Goal: Find specific page/section: Find specific page/section

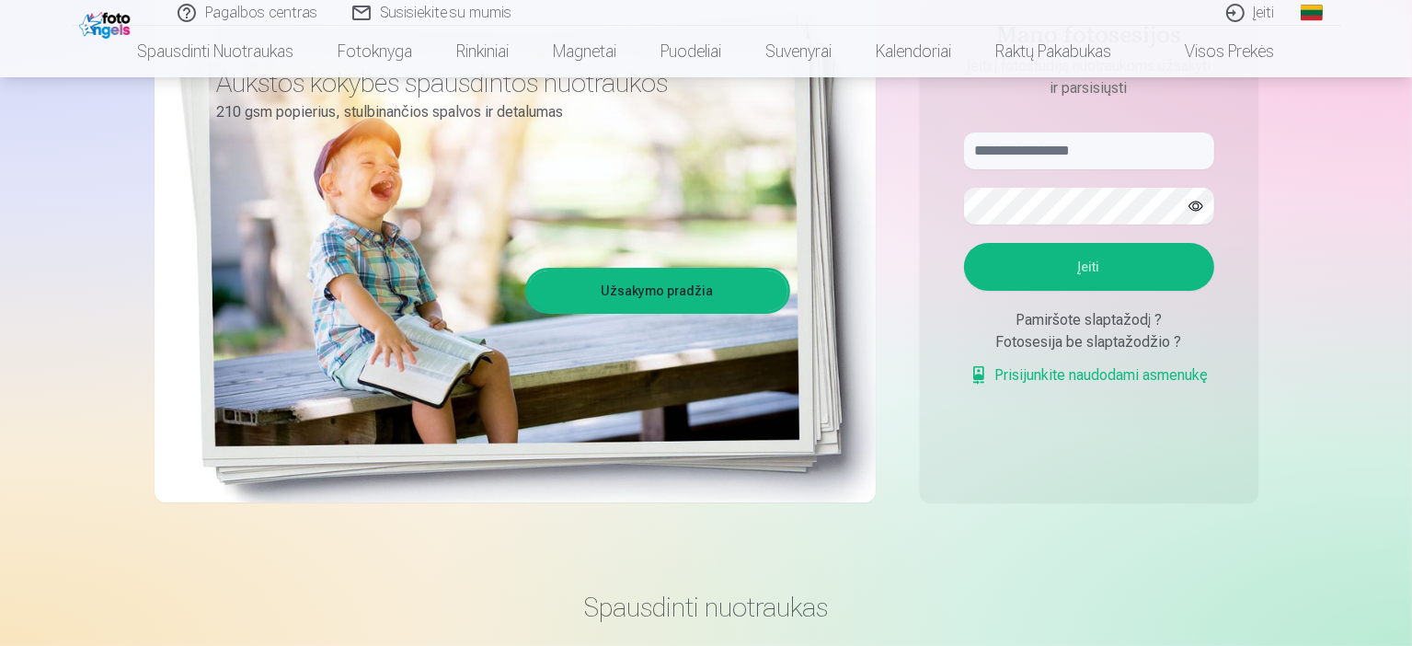
scroll to position [66, 0]
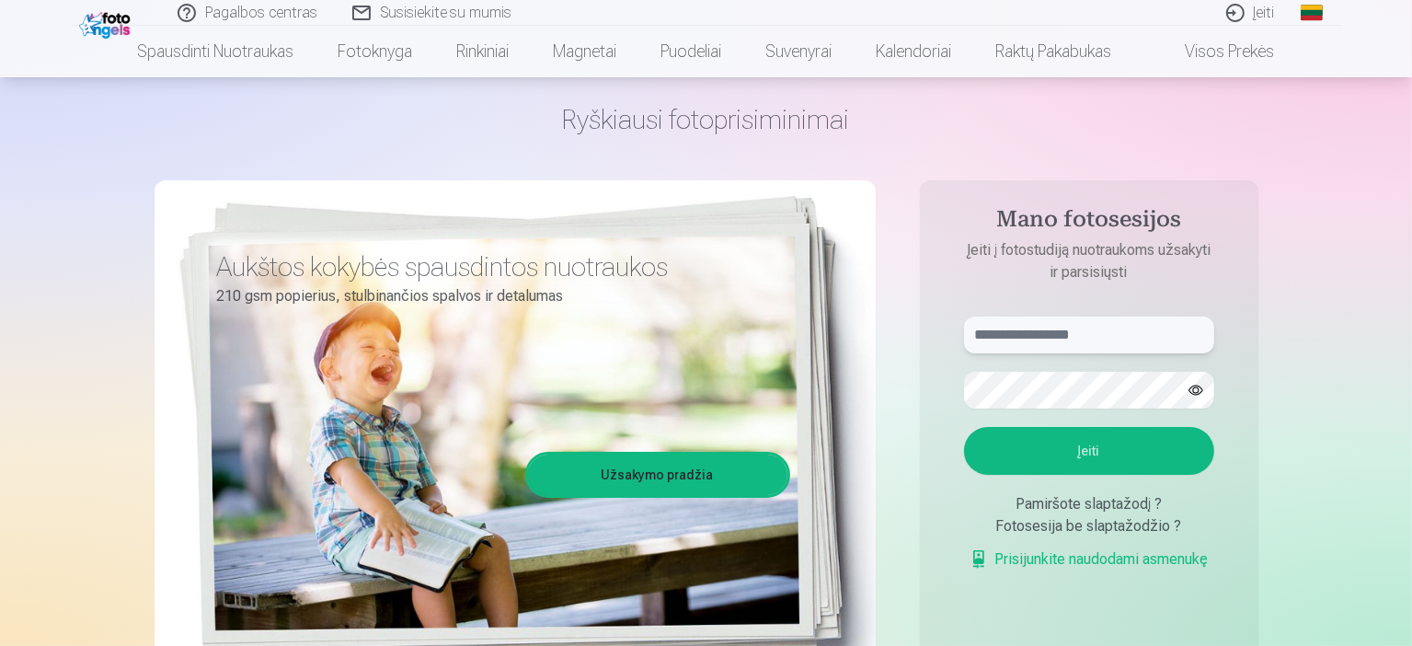
click at [1009, 341] on input "text" at bounding box center [1089, 334] width 250 height 37
type input "**********"
click at [1089, 451] on button "Įeiti" at bounding box center [1089, 451] width 250 height 48
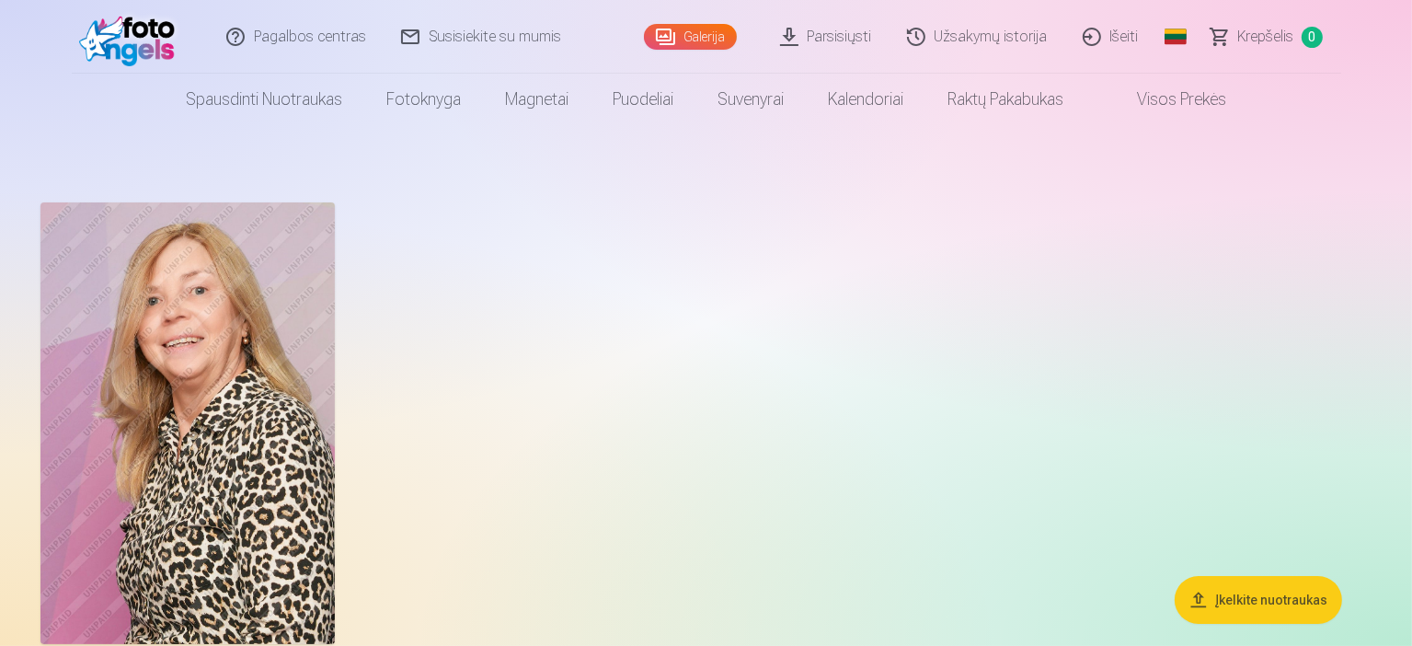
click at [325, 485] on img at bounding box center [187, 423] width 294 height 442
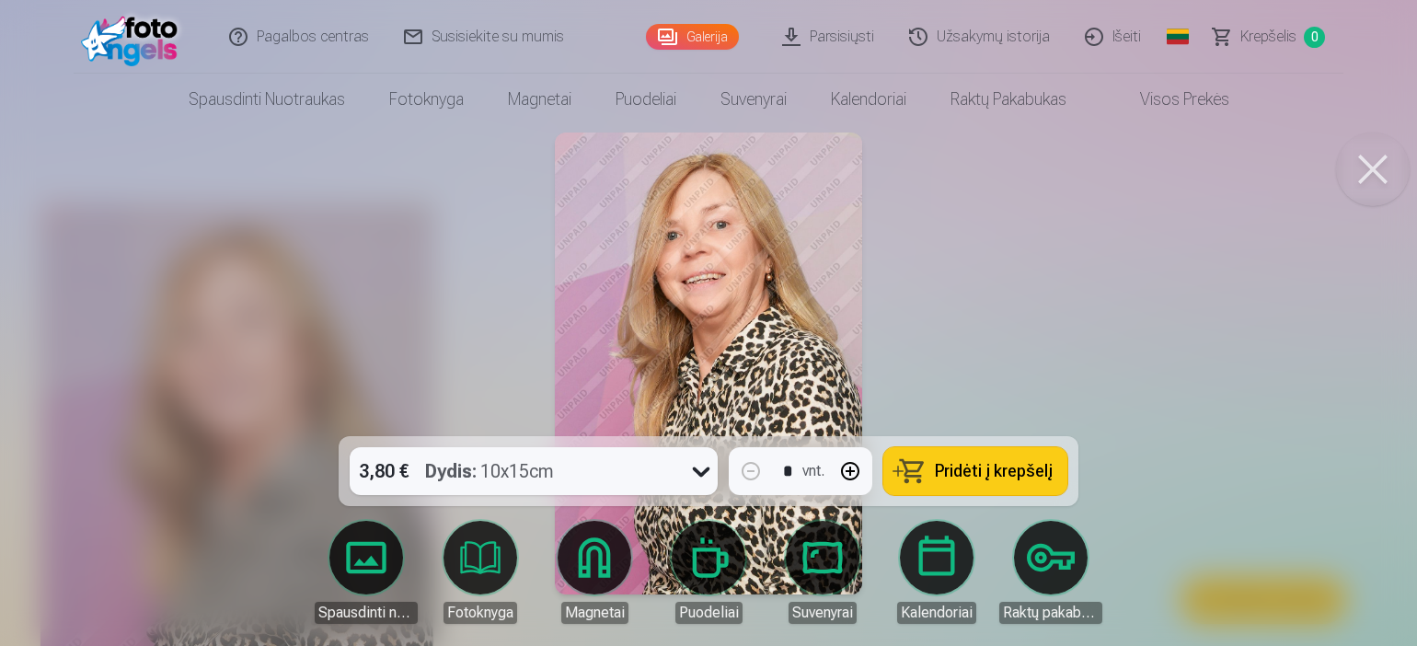
click at [734, 333] on img at bounding box center [709, 363] width 308 height 462
